Goal: Navigation & Orientation: Go to known website

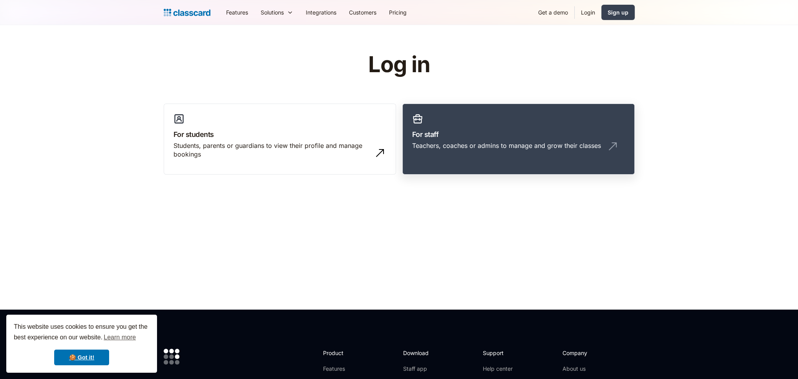
click at [503, 142] on div "Teachers, coaches or admins to manage and grow their classes" at bounding box center [506, 145] width 189 height 9
click at [449, 128] on link "For staff Teachers, coaches or admins to manage and grow their classes" at bounding box center [519, 139] width 232 height 71
